Goal: Use online tool/utility: Use online tool/utility

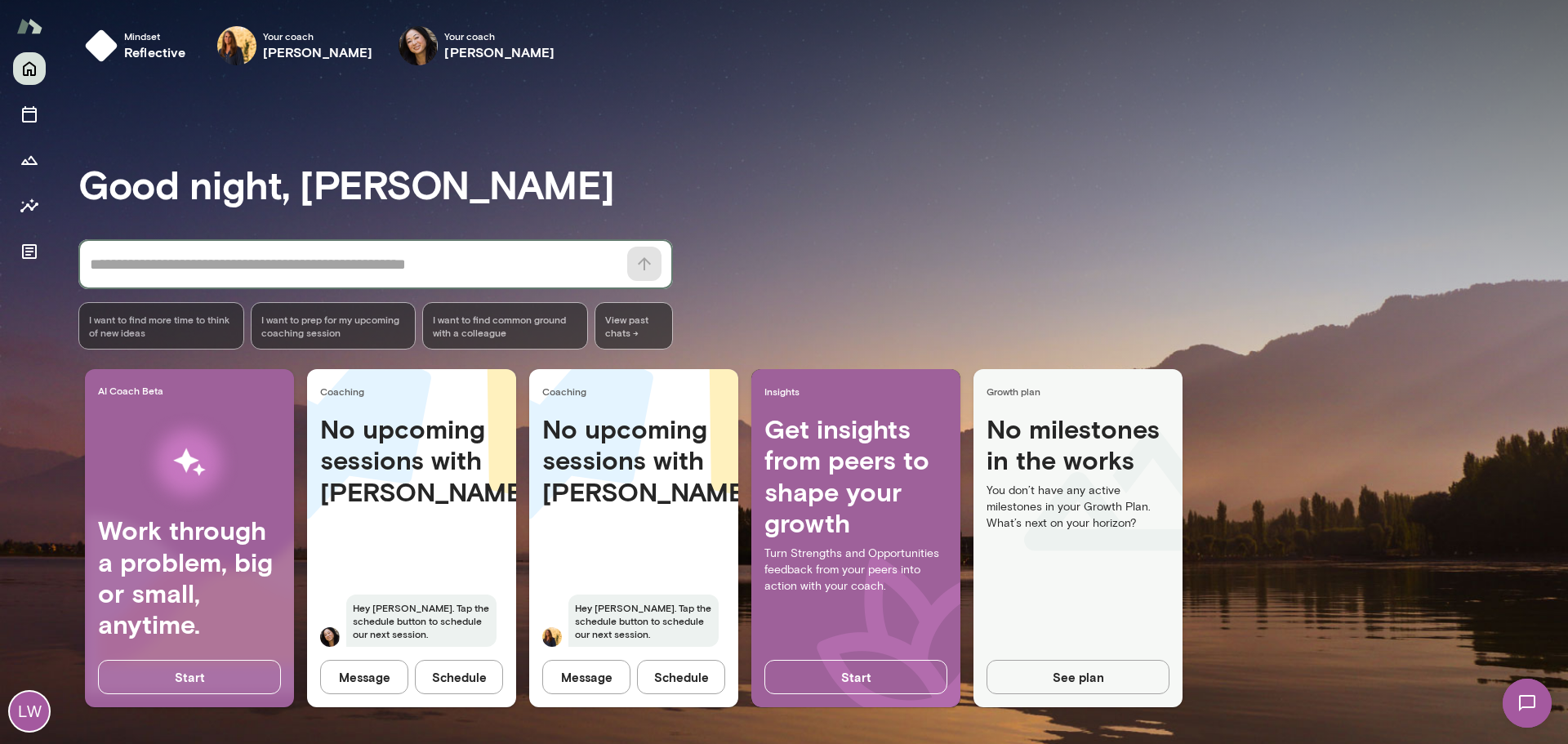
click at [139, 260] on textarea at bounding box center [353, 264] width 527 height 23
type textarea "*******"
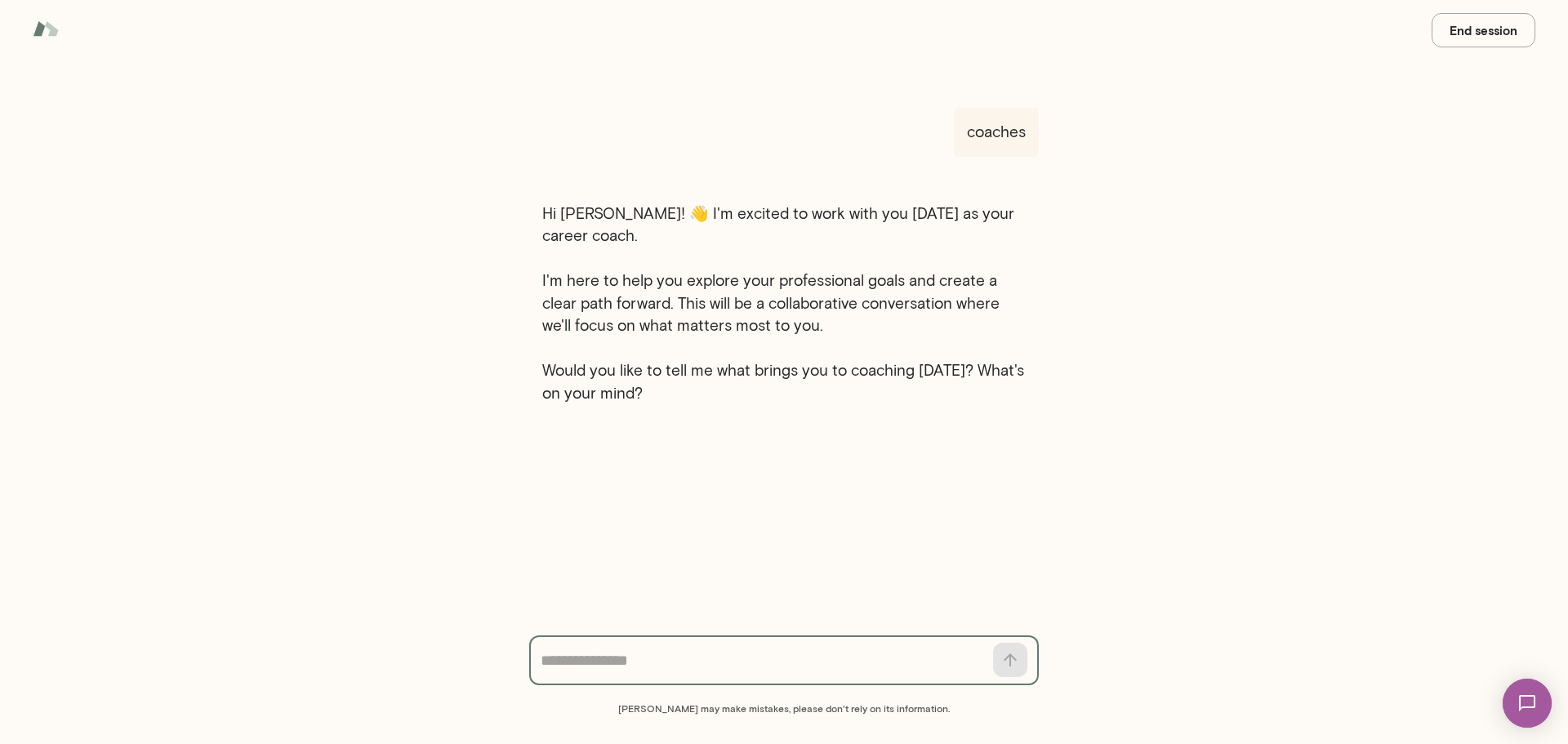
click at [1500, 27] on button "End session" at bounding box center [1483, 30] width 104 height 35
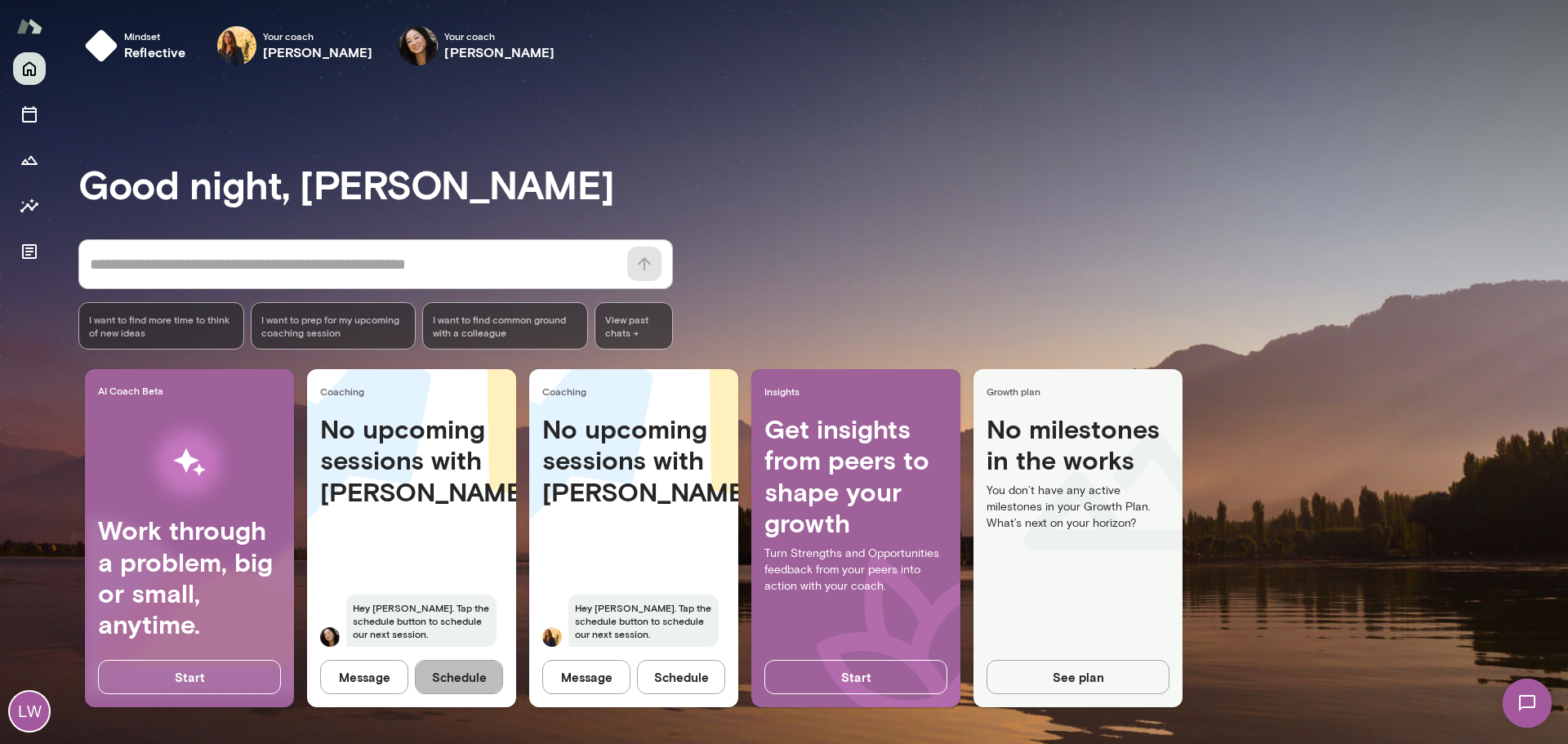
click at [480, 667] on button "Schedule" at bounding box center [458, 677] width 88 height 35
